Goal: Task Accomplishment & Management: Complete application form

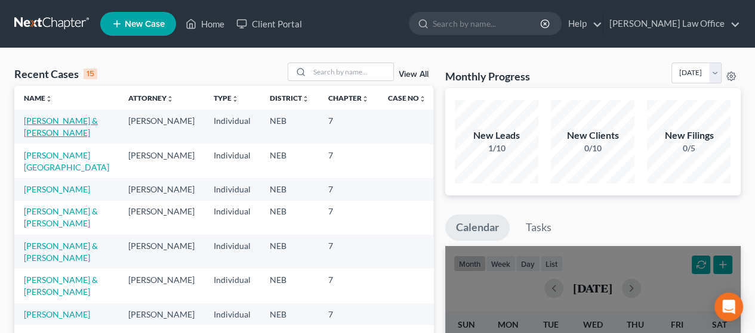
click at [58, 120] on link "[PERSON_NAME] & [PERSON_NAME]" at bounding box center [61, 127] width 74 height 22
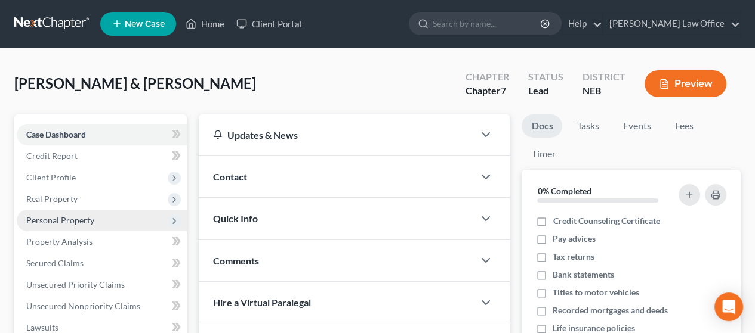
click at [64, 218] on span "Personal Property" at bounding box center [60, 220] width 68 height 10
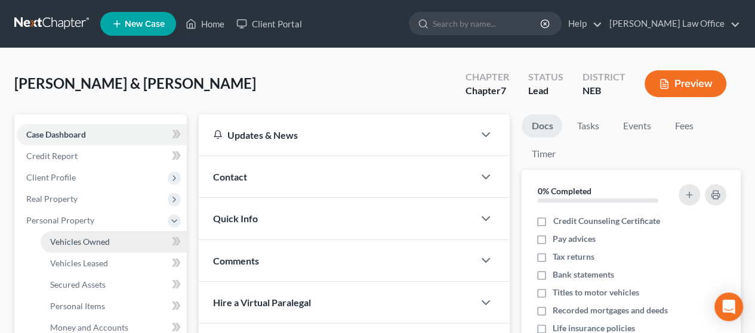
click at [84, 240] on span "Vehicles Owned" at bounding box center [80, 242] width 60 height 10
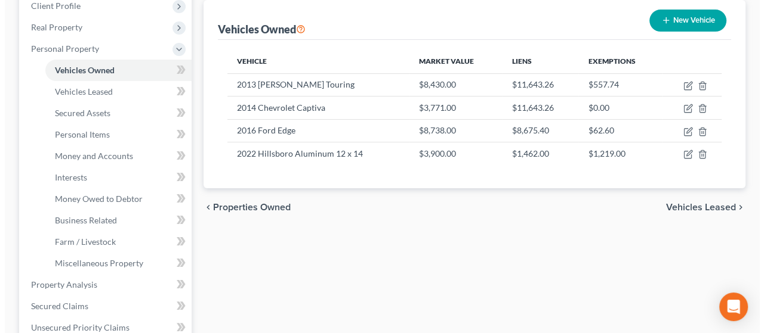
scroll to position [179, 0]
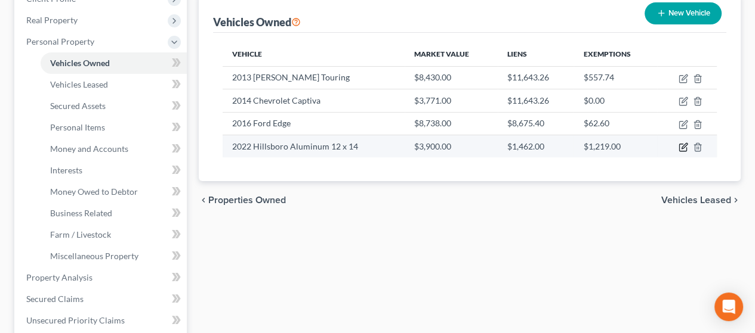
click at [681, 147] on icon "button" at bounding box center [683, 145] width 5 height 5
select select "2"
select select "4"
select select "2"
select select "3"
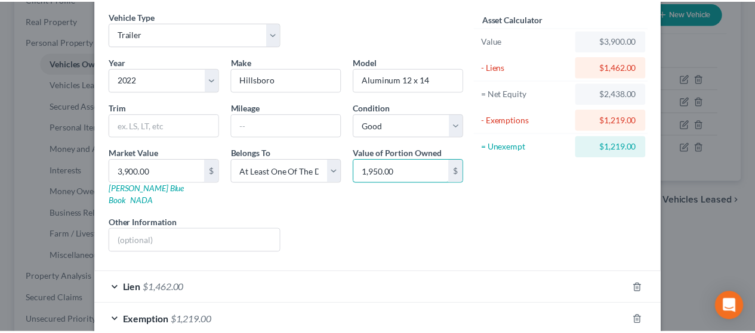
scroll to position [101, 0]
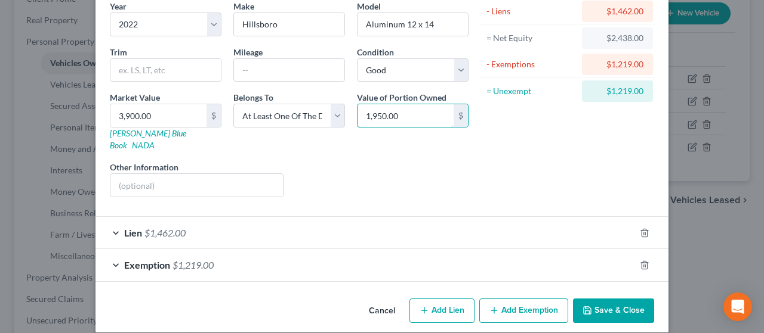
type input "1,950.00"
click at [614, 299] on button "Save & Close" at bounding box center [613, 311] width 81 height 25
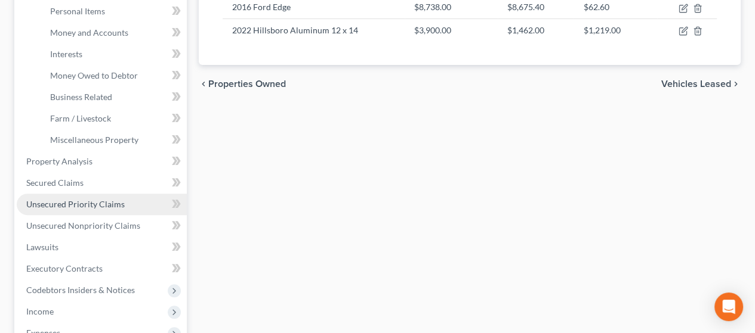
scroll to position [477, 0]
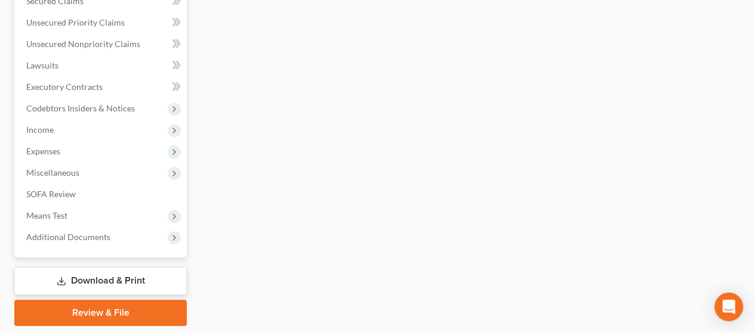
click at [123, 279] on link "Download & Print" at bounding box center [100, 281] width 172 height 28
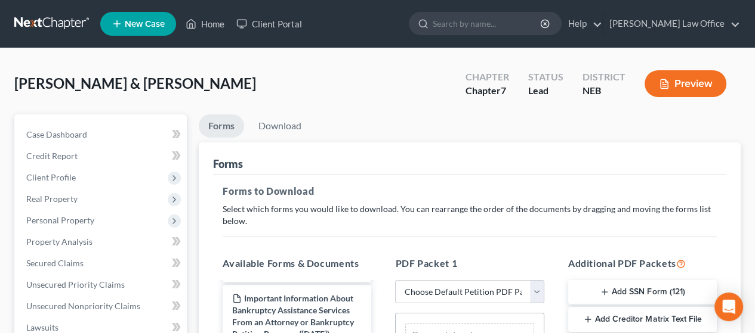
scroll to position [60, 0]
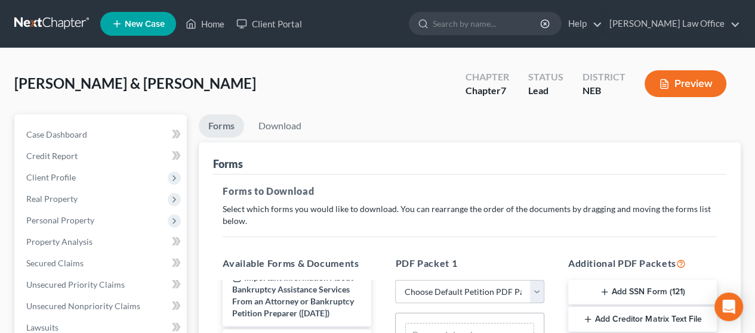
click at [538, 295] on select "Choose Default Petition PDF Packet Complete Bankruptcy Petition (all forms and …" at bounding box center [469, 292] width 149 height 24
select select "2"
click at [395, 280] on select "Choose Default Petition PDF Packet Complete Bankruptcy Petition (all forms and …" at bounding box center [469, 292] width 149 height 24
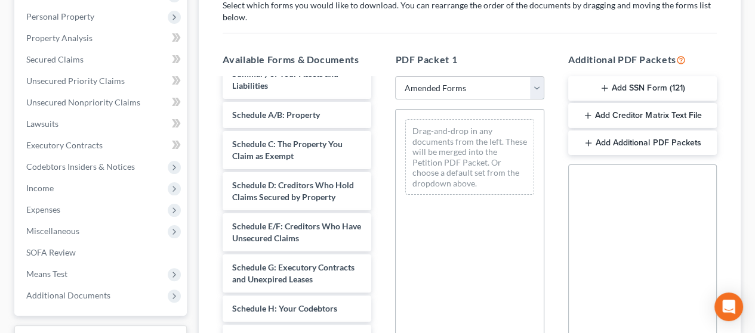
scroll to position [239, 0]
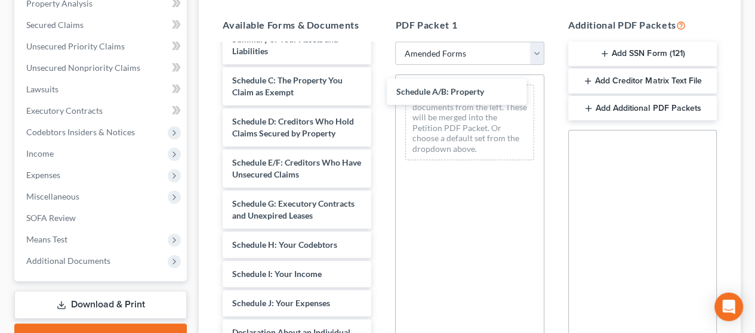
drag, startPoint x: 291, startPoint y: 88, endPoint x: 452, endPoint y: 97, distance: 161.3
click at [381, 88] on div "Schedule A/B: Property Voluntary Petition for Individuals Filing for Bankruptcy…" at bounding box center [297, 321] width 168 height 673
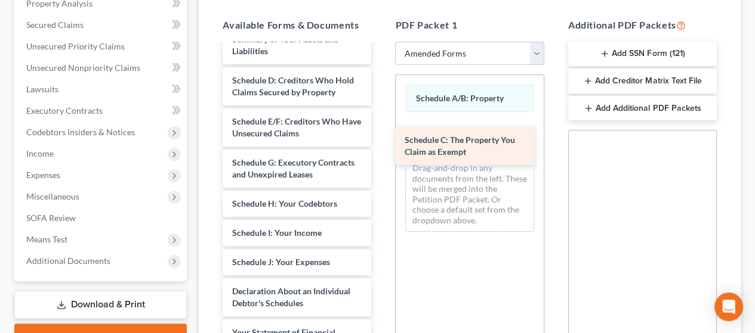
drag, startPoint x: 288, startPoint y: 92, endPoint x: 460, endPoint y: 126, distance: 175.7
click at [381, 126] on div "Schedule C: The Property You Claim as Exempt Voluntary Petition for Individuals…" at bounding box center [297, 301] width 168 height 632
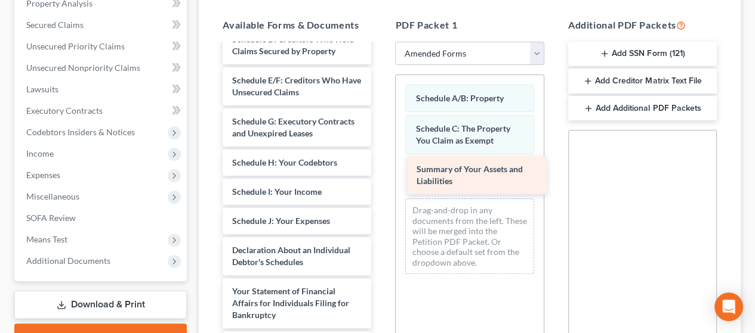
drag, startPoint x: 308, startPoint y: 46, endPoint x: 489, endPoint y: 162, distance: 214.1
click at [381, 162] on div "Summary of Your Assets and Liabilities Voluntary Petition for Individuals Filin…" at bounding box center [297, 280] width 168 height 591
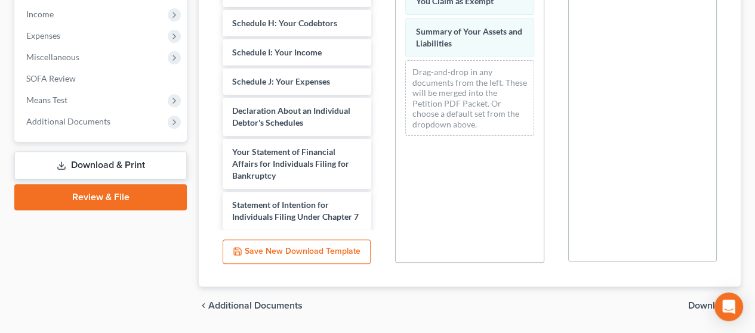
scroll to position [414, 0]
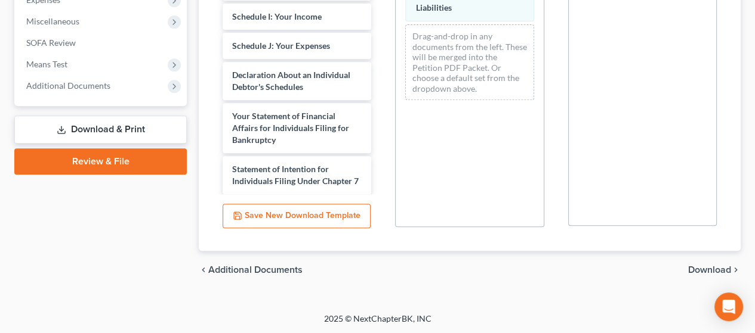
click at [715, 267] on span "Download" at bounding box center [709, 270] width 43 height 10
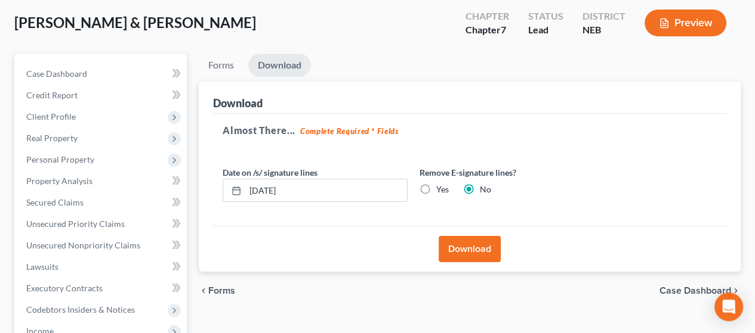
scroll to position [1, 0]
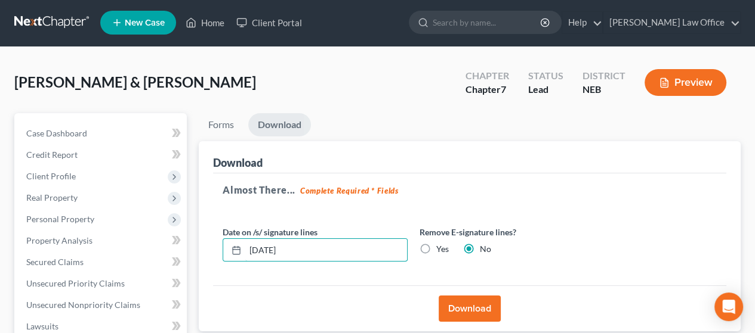
drag, startPoint x: 316, startPoint y: 246, endPoint x: 222, endPoint y: 246, distance: 94.2
click at [221, 245] on div "Date on /s/ signature lines [DATE]" at bounding box center [315, 244] width 197 height 36
click at [375, 284] on div "Almost There... Complete Required * Fields Date on /s/ signature lines [DATE] R…" at bounding box center [469, 230] width 513 height 113
click at [474, 305] on button "Download" at bounding box center [469, 309] width 62 height 26
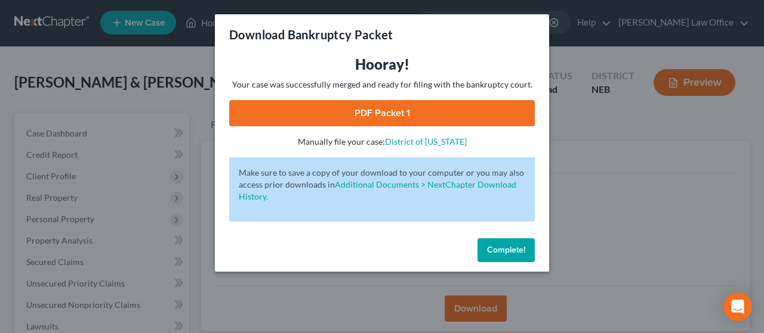
click at [437, 112] on link "PDF Packet 1" at bounding box center [381, 113] width 305 height 26
click at [514, 245] on button "Complete!" at bounding box center [505, 251] width 57 height 24
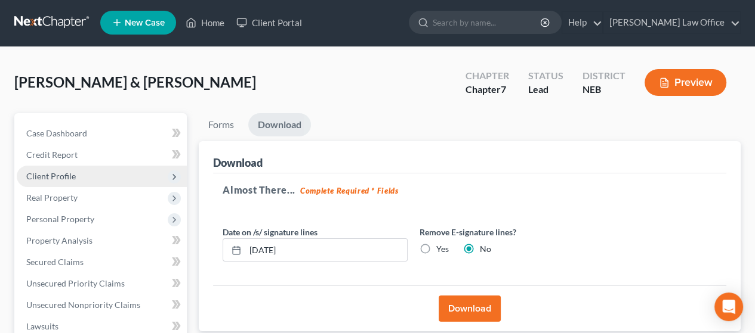
click at [81, 169] on span "Client Profile" at bounding box center [102, 176] width 170 height 21
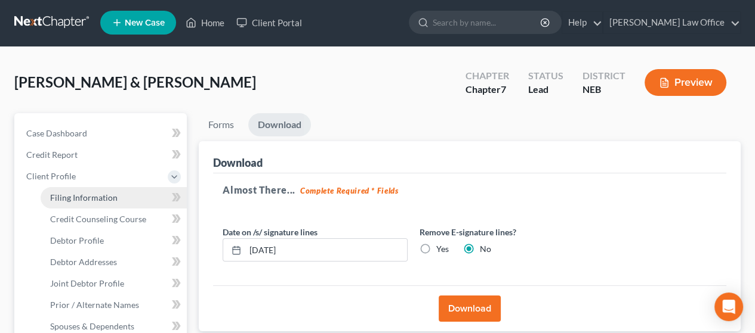
drag, startPoint x: 103, startPoint y: 195, endPoint x: 123, endPoint y: 203, distance: 21.7
click at [103, 195] on span "Filing Information" at bounding box center [83, 198] width 67 height 10
select select "1"
select select "0"
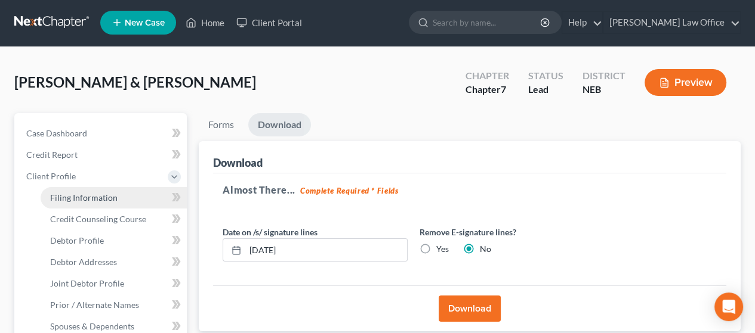
select select "30"
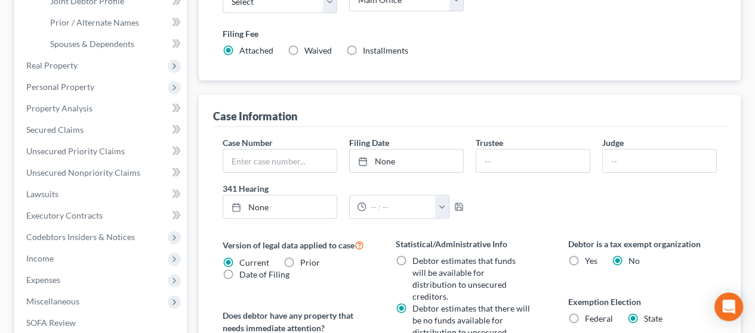
scroll to position [298, 0]
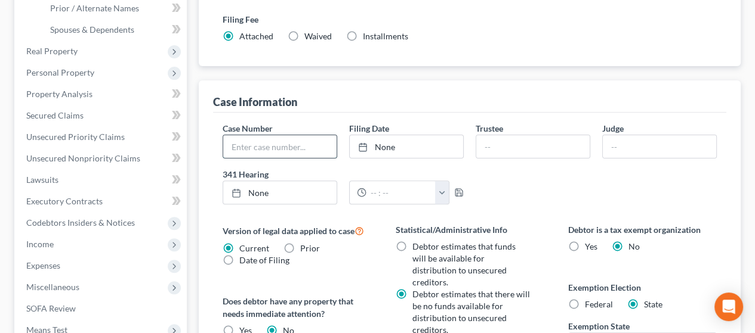
click at [280, 135] on input "text" at bounding box center [279, 146] width 113 height 23
type input "25-40780"
click at [534, 135] on input "text" at bounding box center [532, 146] width 113 height 23
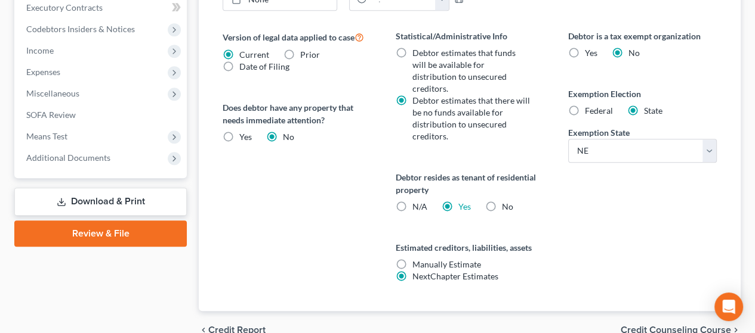
scroll to position [540, 0]
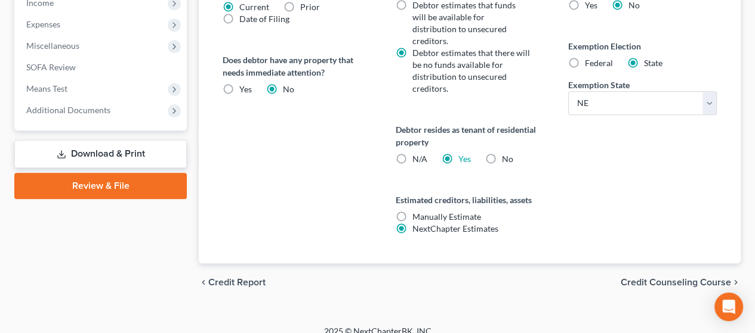
type input "[PERSON_NAME]"
click at [668, 278] on span "Credit Counseling Course" at bounding box center [675, 283] width 110 height 10
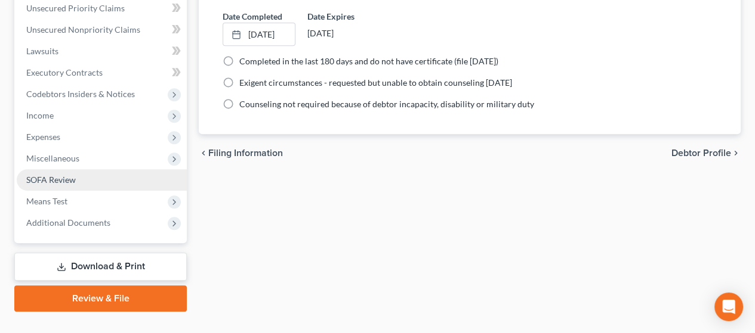
scroll to position [450, 0]
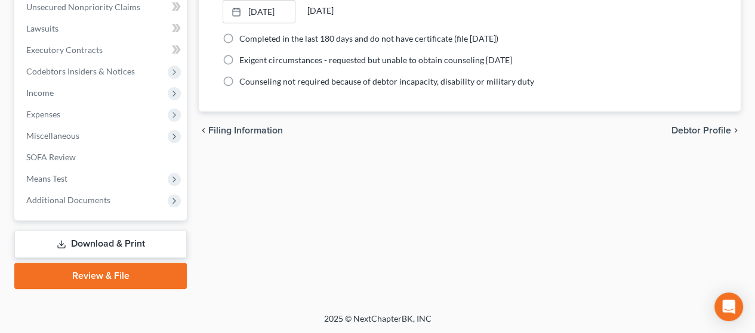
click at [125, 240] on link "Download & Print" at bounding box center [100, 244] width 172 height 28
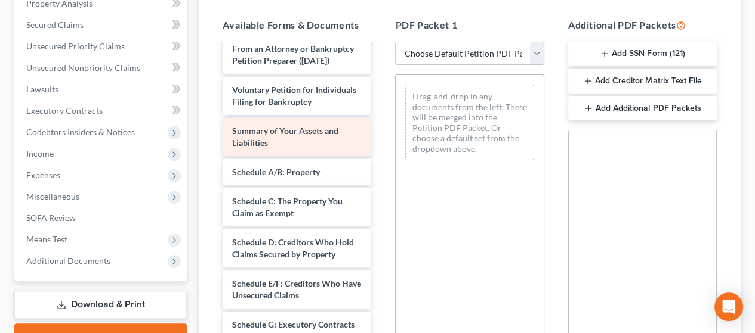
scroll to position [358, 0]
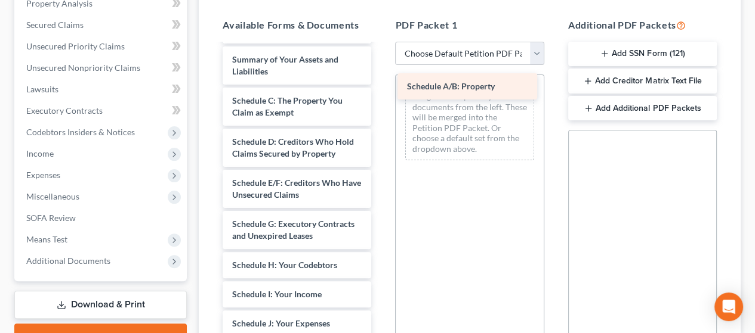
drag, startPoint x: 310, startPoint y: 145, endPoint x: 484, endPoint y: 84, distance: 184.7
click at [381, 84] on div "Schedule A/B: Property Declaration re: Electronic Filing ([DATE]) Important Inf…" at bounding box center [297, 182] width 168 height 991
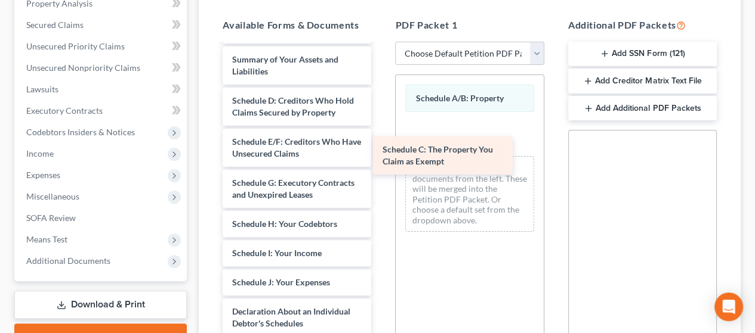
drag, startPoint x: 308, startPoint y: 153, endPoint x: 500, endPoint y: 122, distance: 195.1
click at [381, 124] on div "Schedule C: The Property You Claim as Exempt Declaration re: Electronic Filing …" at bounding box center [297, 162] width 168 height 950
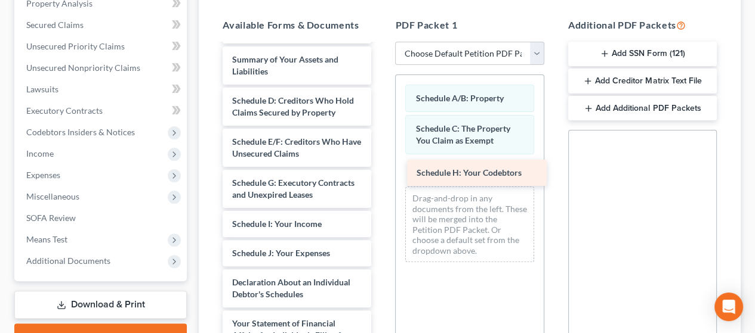
drag, startPoint x: 298, startPoint y: 282, endPoint x: 482, endPoint y: 172, distance: 214.5
click at [381, 172] on div "Schedule H: Your Codebtors Declaration re: Electronic Filing ([DATE]) Important…" at bounding box center [297, 147] width 168 height 921
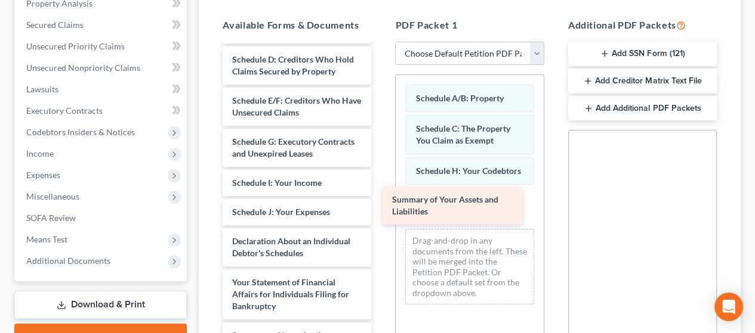
drag, startPoint x: 320, startPoint y: 109, endPoint x: 480, endPoint y: 203, distance: 185.3
click at [381, 203] on div "Summary of Your Assets and Liabilities Declaration re: Electronic Filing ([DATE…" at bounding box center [297, 127] width 168 height 880
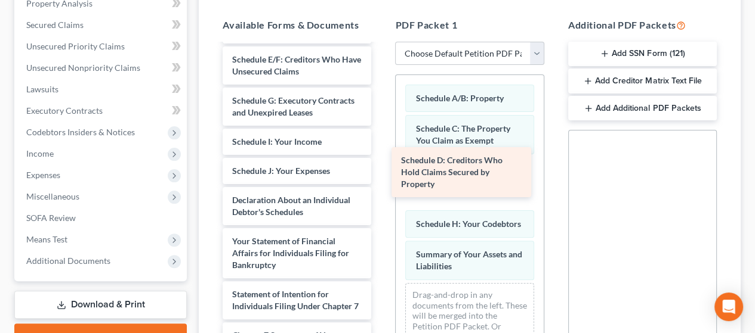
drag, startPoint x: 282, startPoint y: 108, endPoint x: 450, endPoint y: 162, distance: 177.3
click at [381, 162] on div "Schedule D: Creditors Who Hold Claims Secured by Property Declaration re: Elect…" at bounding box center [297, 106] width 168 height 839
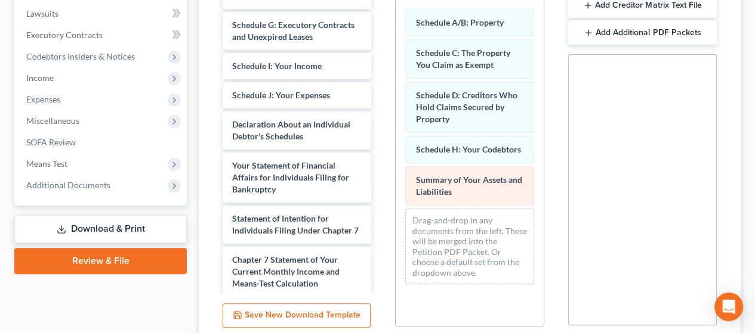
scroll to position [414, 0]
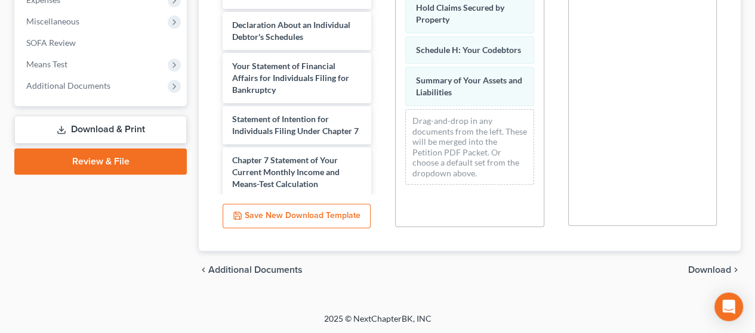
click at [709, 268] on span "Download" at bounding box center [709, 270] width 43 height 10
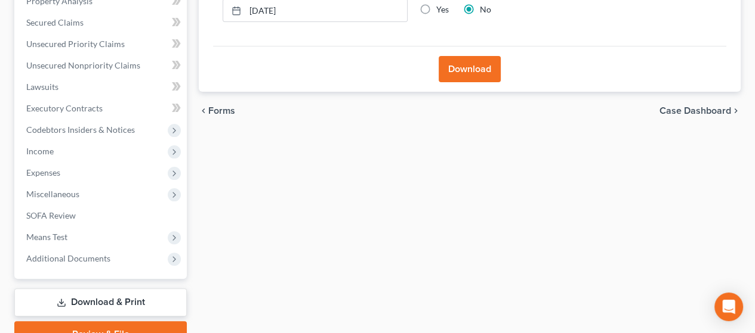
scroll to position [180, 0]
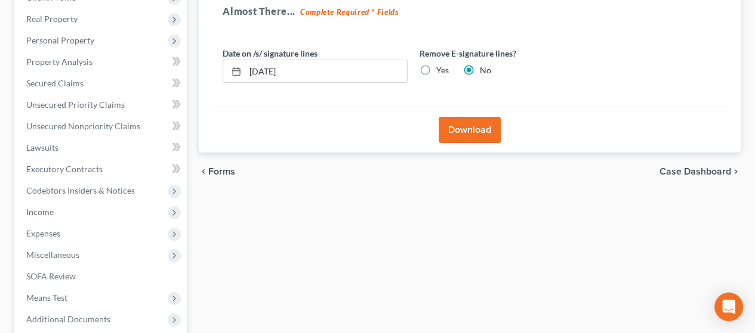
click at [472, 126] on button "Download" at bounding box center [469, 130] width 62 height 26
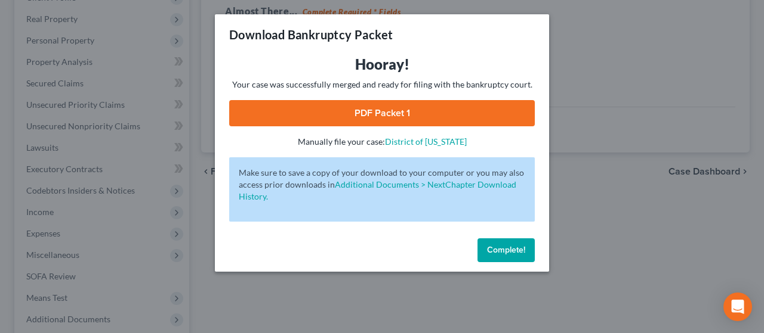
click at [465, 115] on link "PDF Packet 1" at bounding box center [381, 113] width 305 height 26
click at [515, 255] on span "Complete!" at bounding box center [506, 250] width 38 height 10
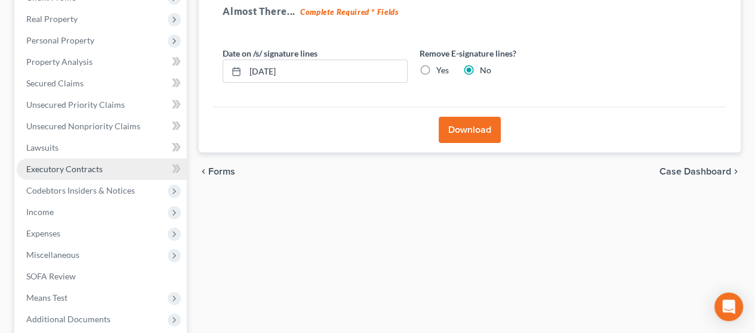
click at [88, 169] on span "Executory Contracts" at bounding box center [64, 169] width 76 height 10
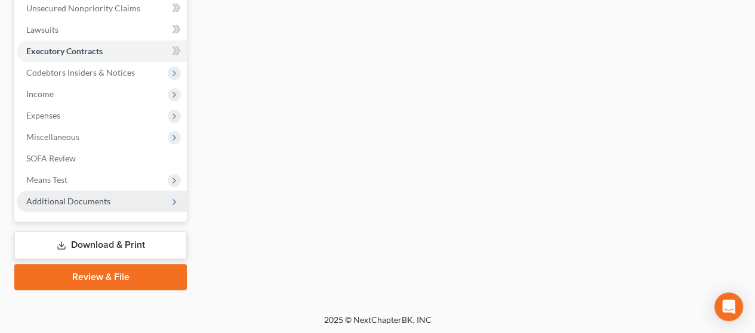
scroll to position [299, 0]
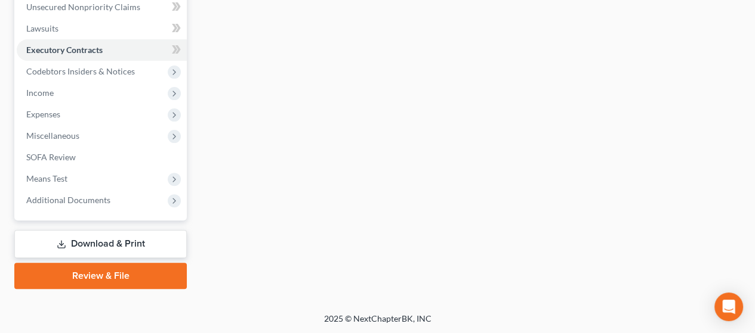
click at [144, 240] on link "Download & Print" at bounding box center [100, 244] width 172 height 28
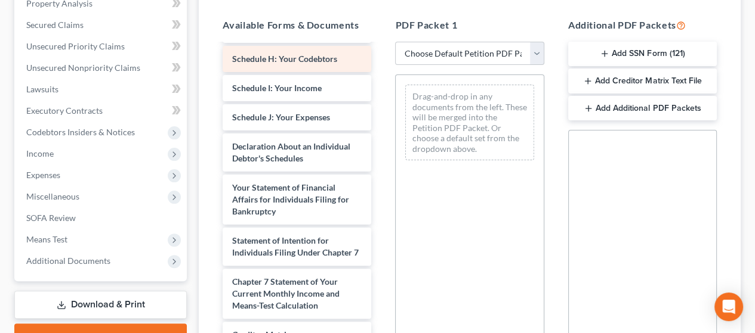
scroll to position [596, 0]
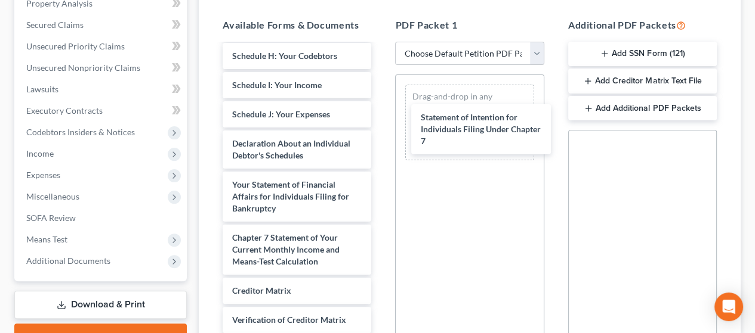
drag, startPoint x: 301, startPoint y: 305, endPoint x: 484, endPoint y: 119, distance: 261.1
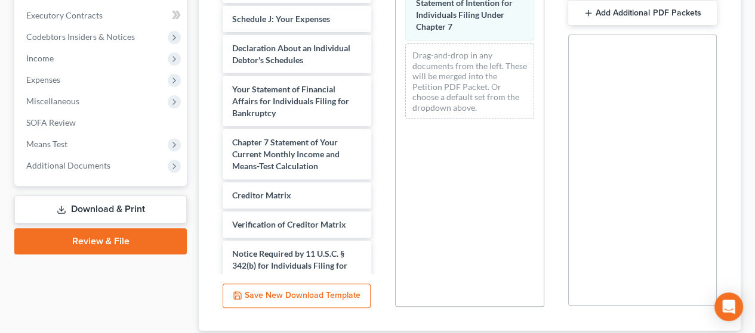
scroll to position [414, 0]
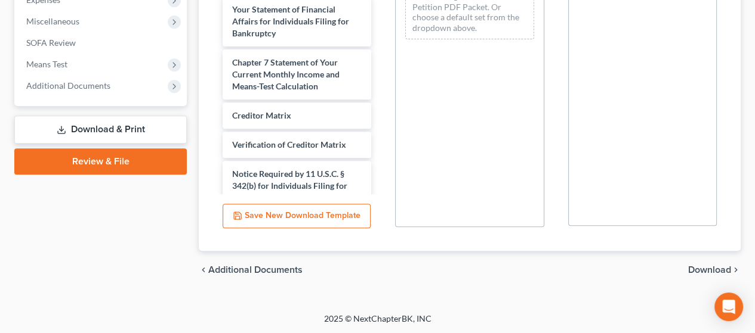
click at [715, 270] on span "Download" at bounding box center [709, 270] width 43 height 10
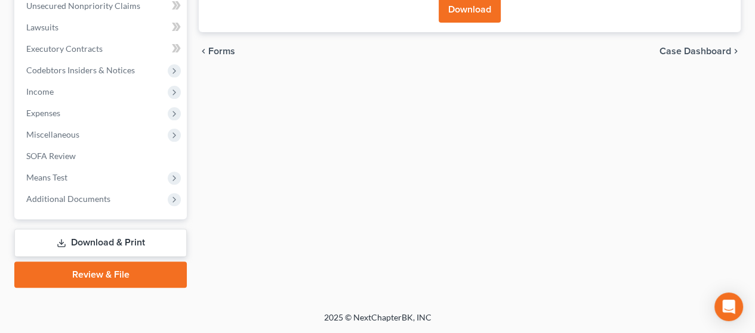
scroll to position [299, 0]
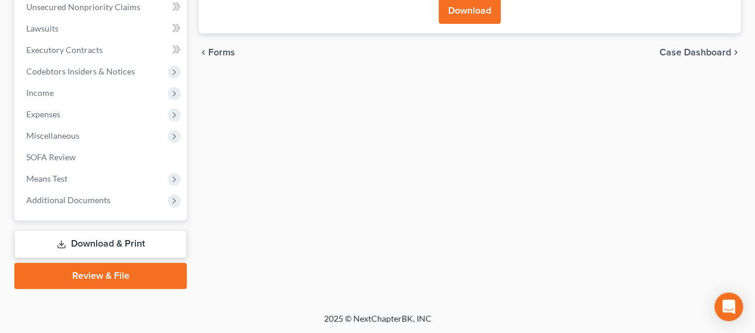
click at [477, 9] on button "Download" at bounding box center [469, 11] width 62 height 26
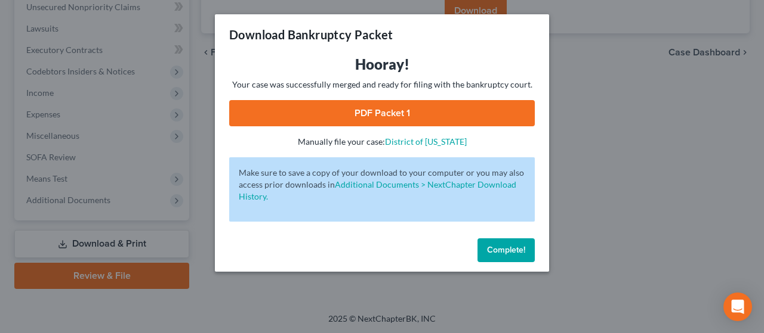
click at [435, 113] on link "PDF Packet 1" at bounding box center [381, 113] width 305 height 26
click at [511, 253] on span "Complete!" at bounding box center [506, 250] width 38 height 10
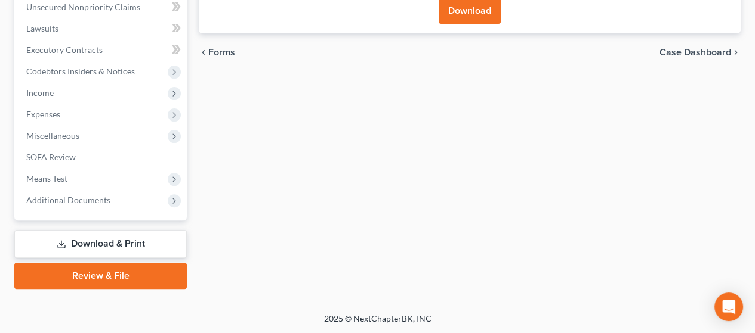
click at [116, 243] on link "Download & Print" at bounding box center [100, 244] width 172 height 28
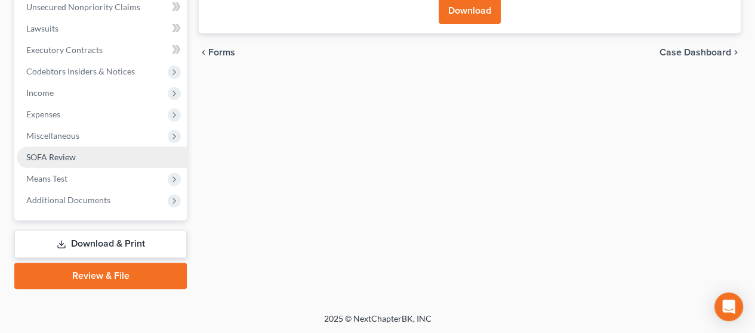
click at [124, 151] on link "SOFA Review" at bounding box center [102, 157] width 170 height 21
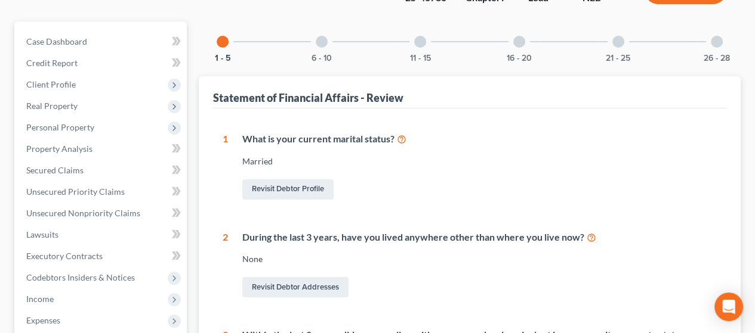
scroll to position [298, 0]
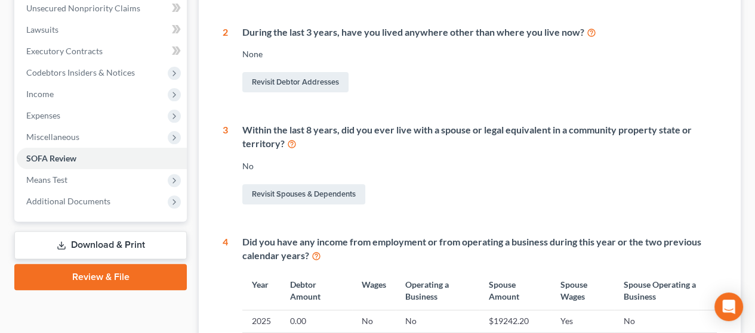
click at [145, 245] on link "Download & Print" at bounding box center [100, 245] width 172 height 28
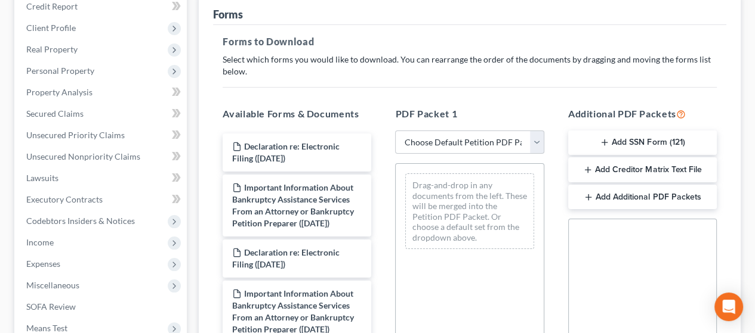
scroll to position [179, 0]
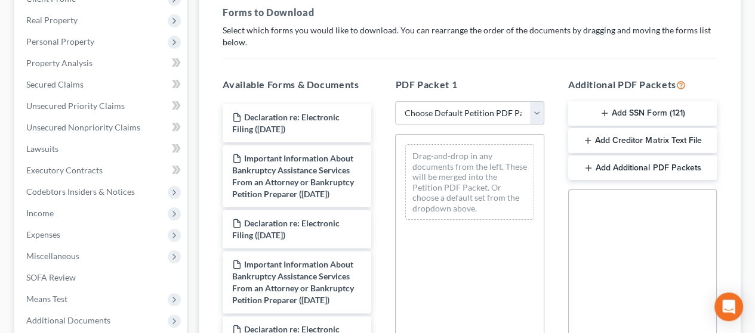
click at [537, 114] on select "Choose Default Petition PDF Packet Complete Bankruptcy Petition (all forms and …" at bounding box center [469, 113] width 149 height 24
select select "2"
click at [395, 101] on select "Choose Default Petition PDF Packet Complete Bankruptcy Petition (all forms and …" at bounding box center [469, 113] width 149 height 24
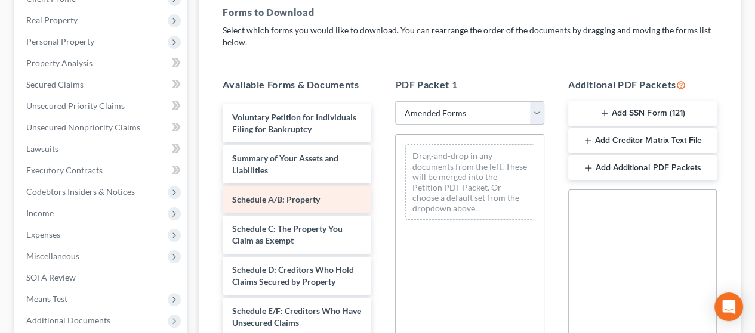
scroll to position [0, 0]
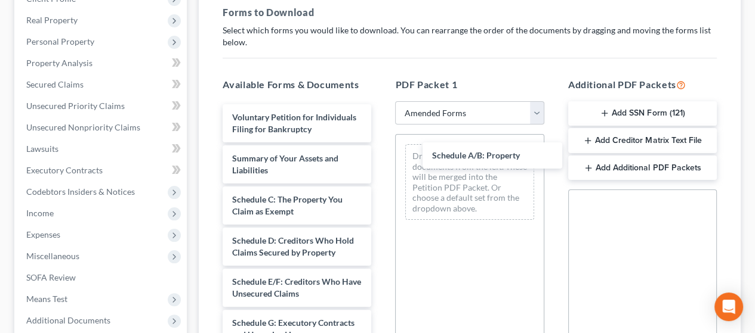
drag, startPoint x: 295, startPoint y: 206, endPoint x: 420, endPoint y: 171, distance: 130.0
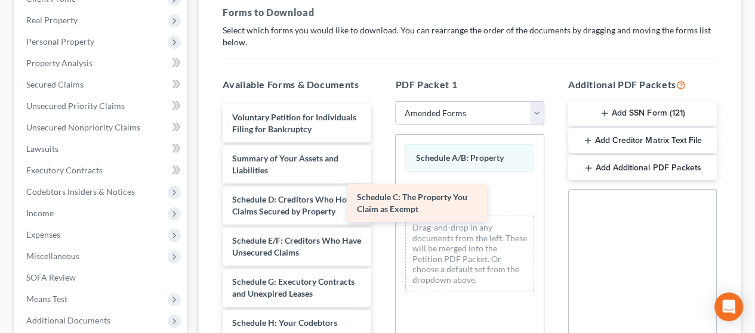
drag, startPoint x: 310, startPoint y: 206, endPoint x: 471, endPoint y: 176, distance: 163.2
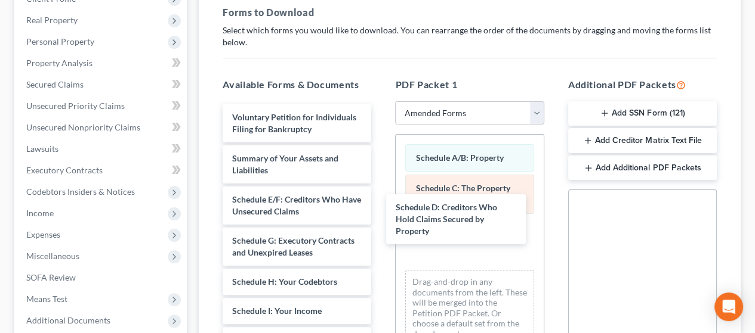
drag, startPoint x: 295, startPoint y: 209, endPoint x: 461, endPoint y: 206, distance: 166.4
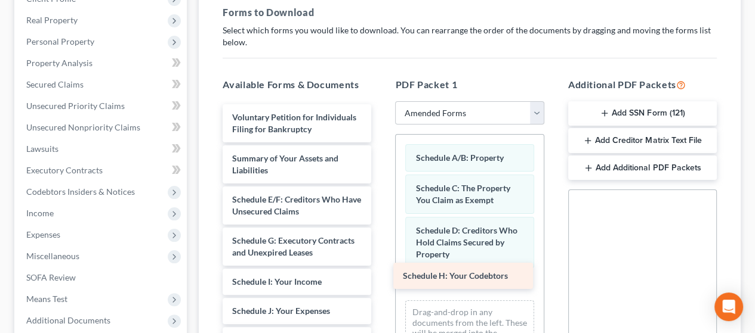
drag, startPoint x: 303, startPoint y: 292, endPoint x: 473, endPoint y: 274, distance: 170.9
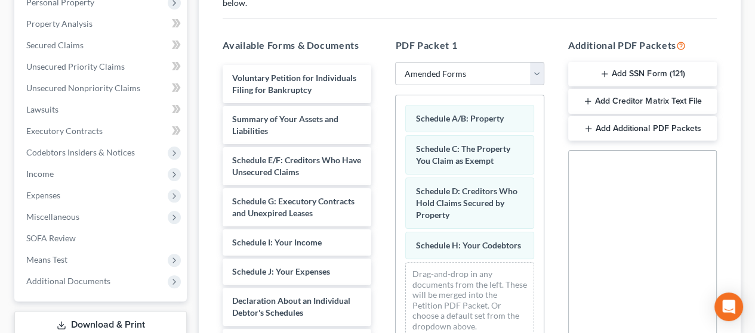
scroll to position [298, 0]
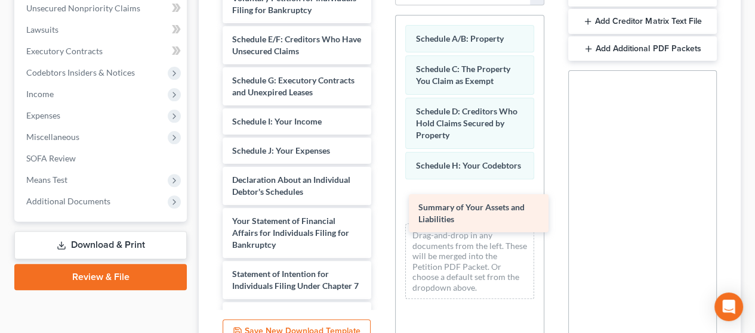
drag, startPoint x: 324, startPoint y: 47, endPoint x: 502, endPoint y: 203, distance: 235.8
click at [381, 205] on div "Summary of Your Assets and Liabilities Voluntary Petition for Individuals Filin…" at bounding box center [297, 245] width 168 height 520
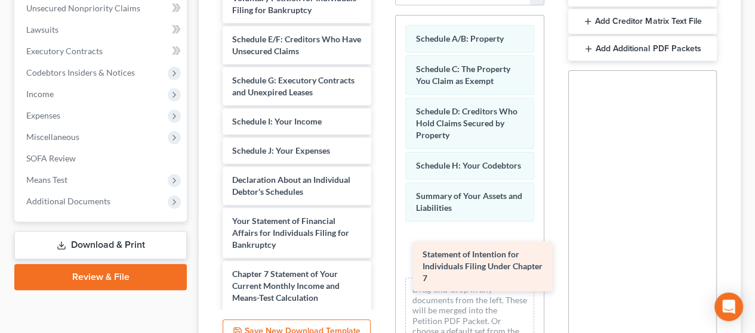
drag, startPoint x: 280, startPoint y: 292, endPoint x: 471, endPoint y: 260, distance: 192.9
click at [381, 260] on div "Statement of Intention for Individuals Filing Under Chapter 7 Voluntary Petitio…" at bounding box center [297, 224] width 168 height 479
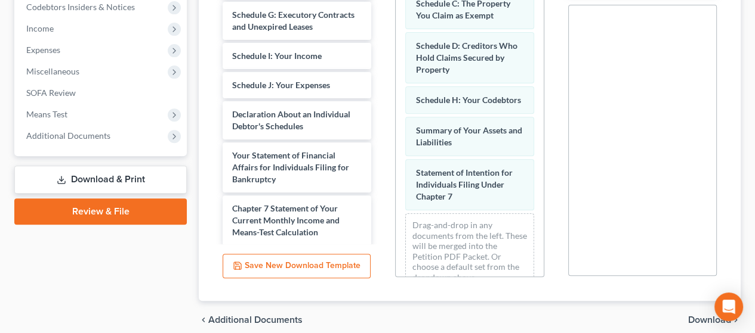
scroll to position [414, 0]
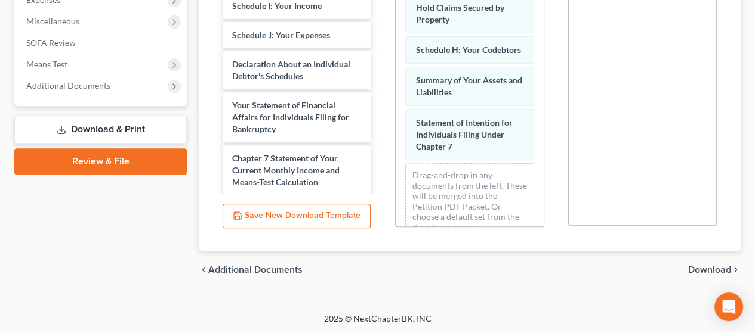
click at [721, 266] on span "Download" at bounding box center [709, 270] width 43 height 10
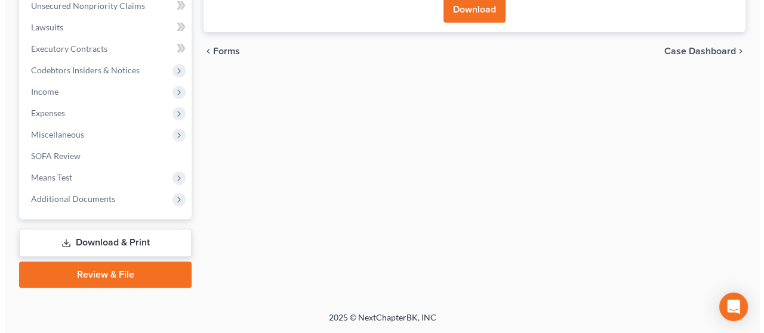
scroll to position [299, 0]
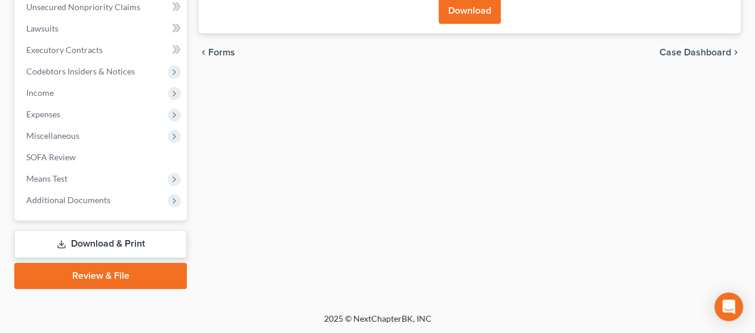
click at [480, 7] on button "Download" at bounding box center [469, 11] width 62 height 26
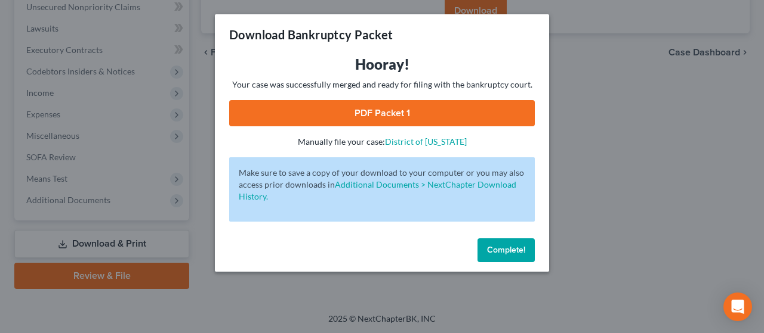
click at [468, 109] on link "PDF Packet 1" at bounding box center [381, 113] width 305 height 26
